Goal: Navigation & Orientation: Find specific page/section

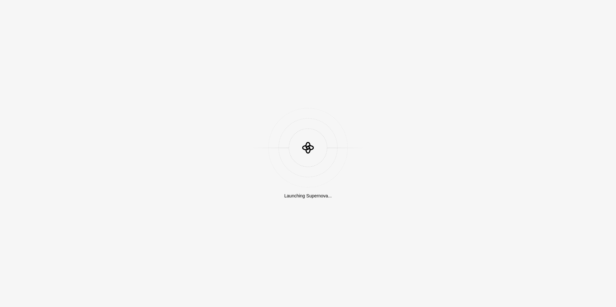
scroll to position [238, 0]
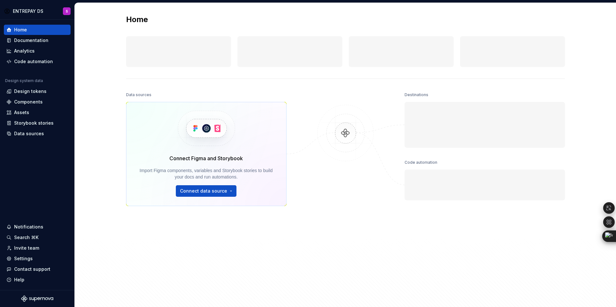
click at [257, 121] on div "Connect Figma and Storybook Import Figma components, variables and Storybook st…" at bounding box center [206, 154] width 160 height 104
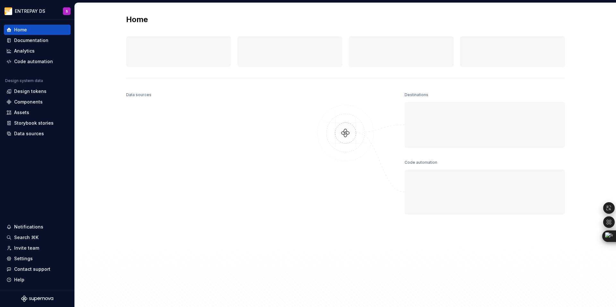
click at [317, 117] on img at bounding box center [345, 140] width 62 height 70
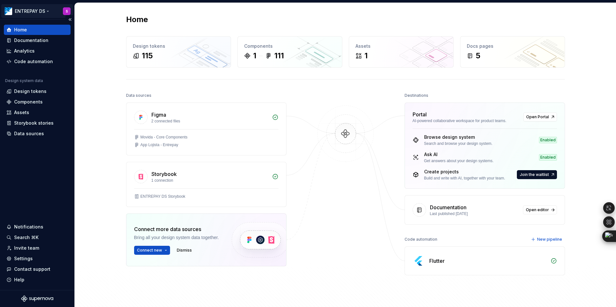
click at [65, 10] on html "ENTREPAY DS S Home Documentation Analytics Code automation Design system data D…" at bounding box center [308, 153] width 616 height 307
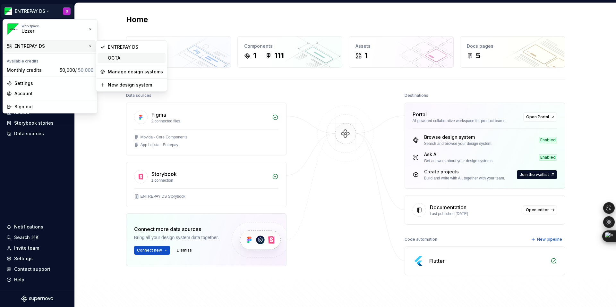
click at [114, 56] on div "OCTA" at bounding box center [135, 58] width 55 height 6
